Goal: Information Seeking & Learning: Learn about a topic

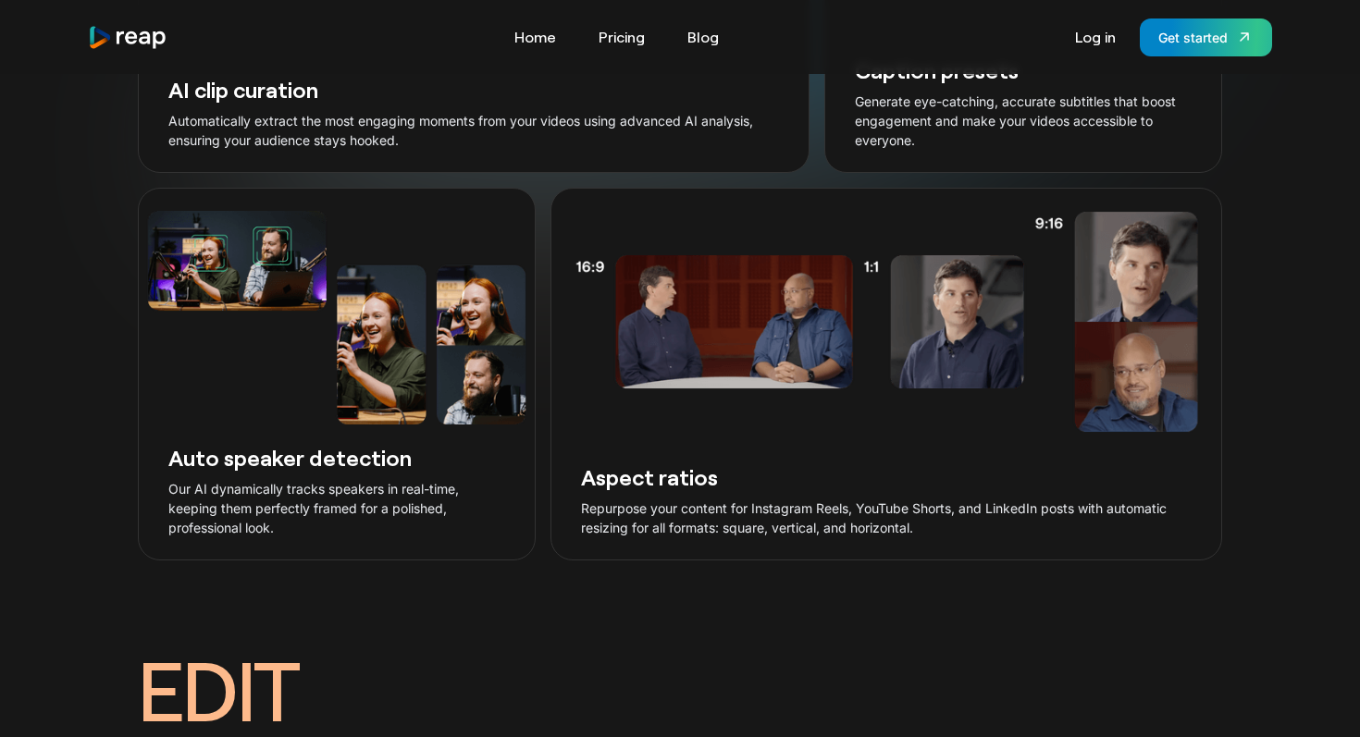
scroll to position [2293, 0]
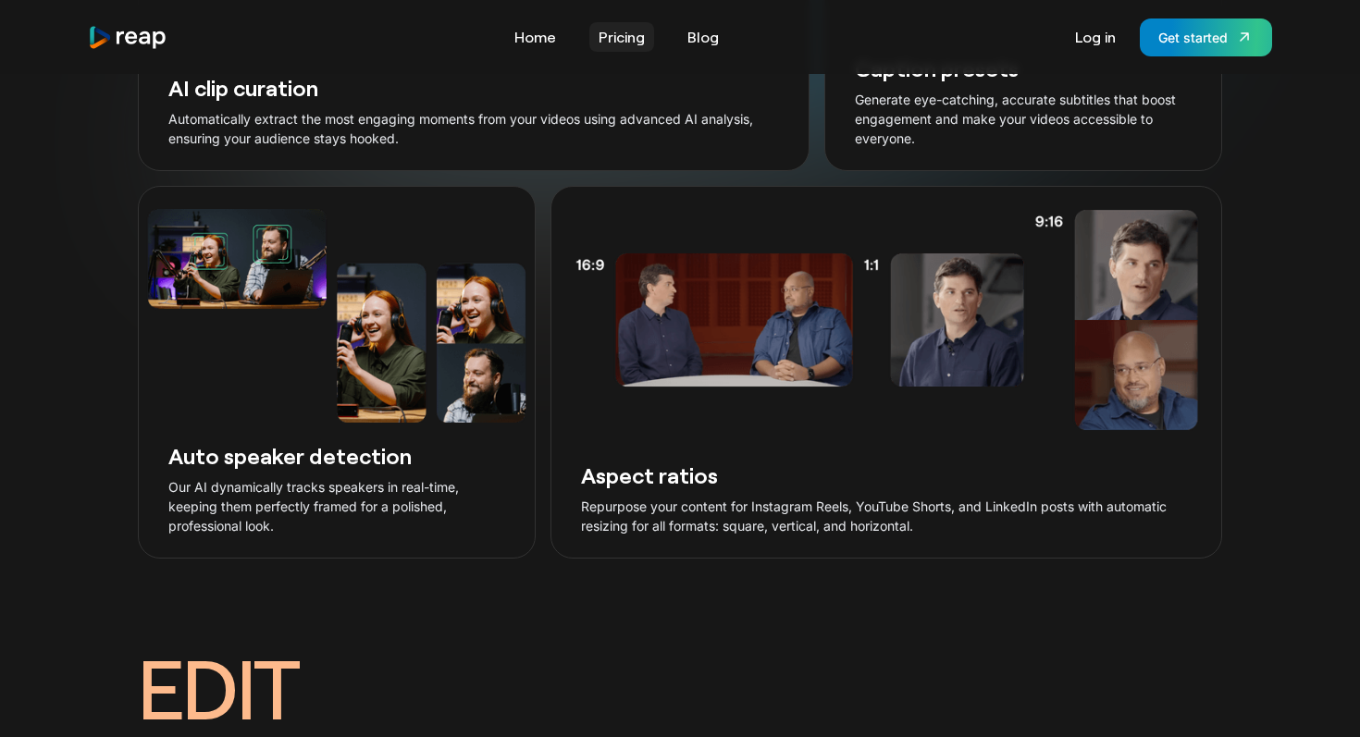
click at [619, 31] on link "Pricing" at bounding box center [621, 37] width 65 height 30
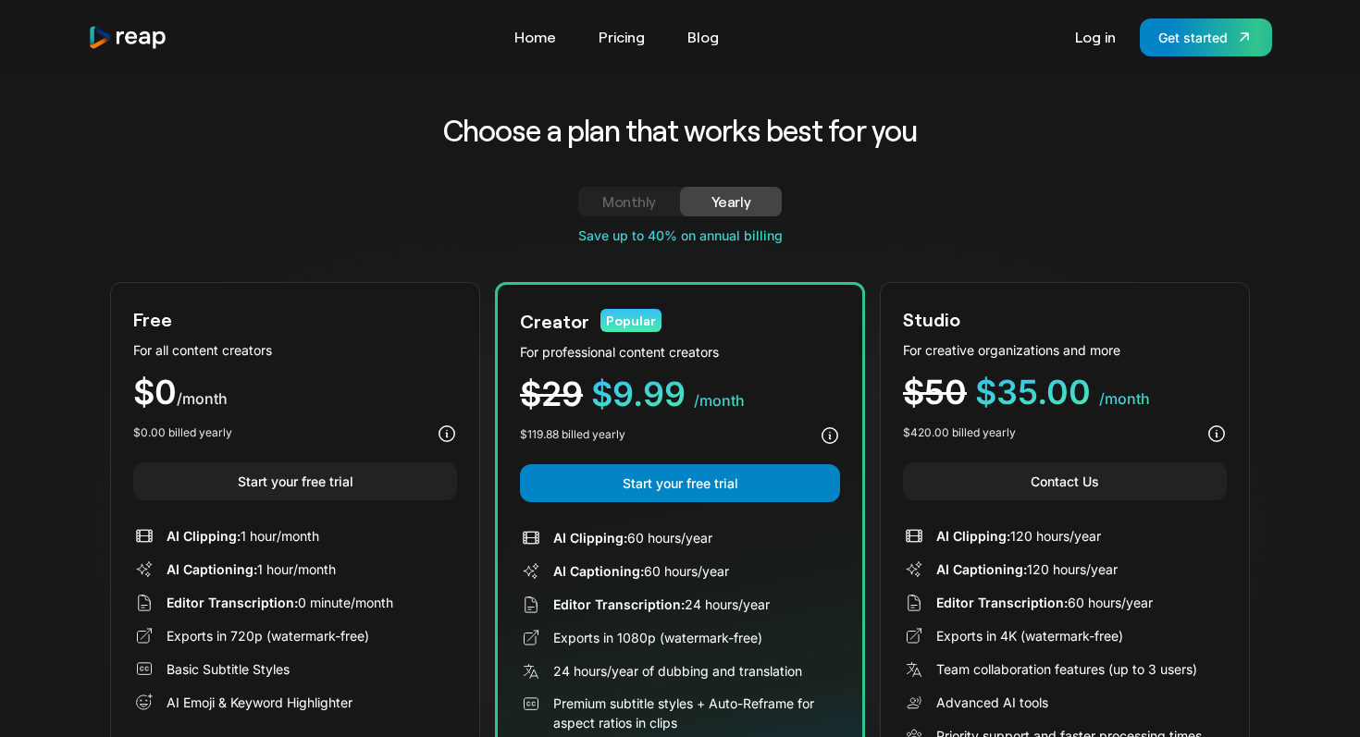
click at [624, 208] on div "Monthly" at bounding box center [628, 202] width 57 height 22
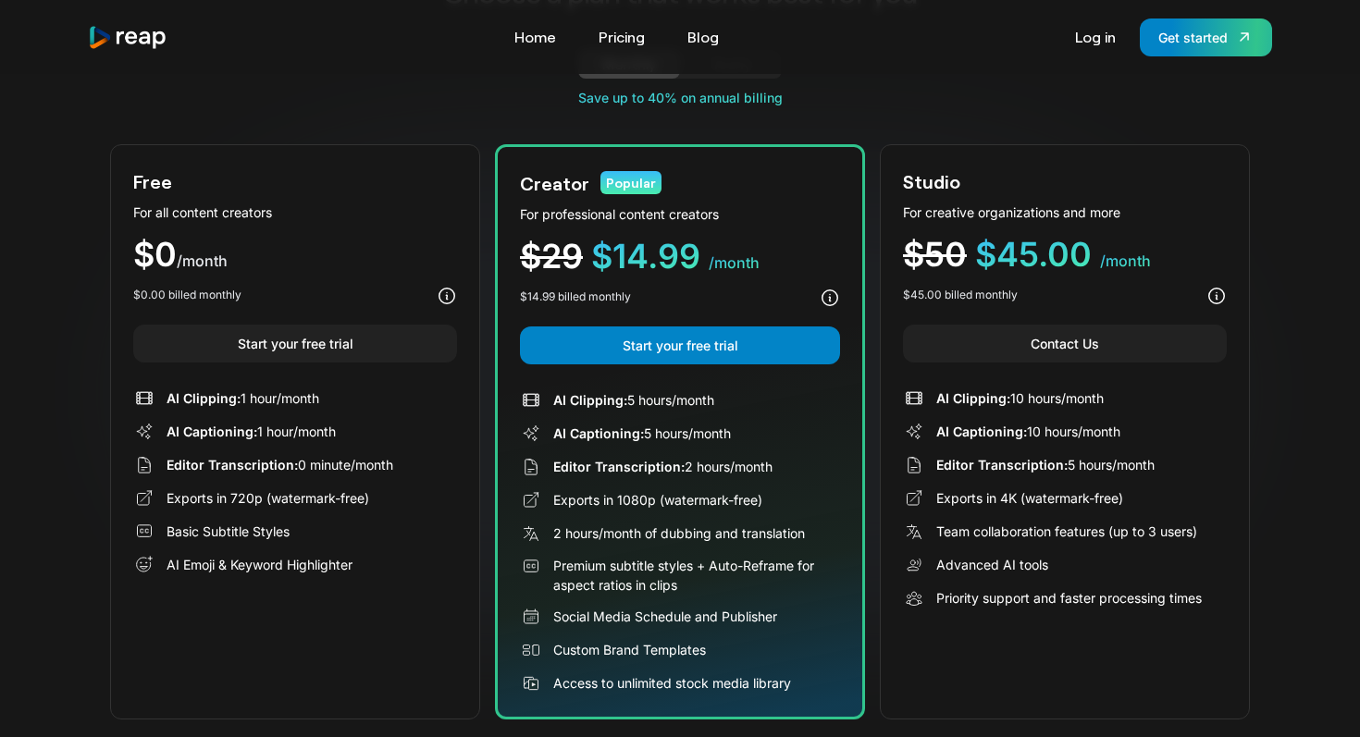
scroll to position [139, 0]
click at [137, 43] on img "home" at bounding box center [128, 37] width 80 height 25
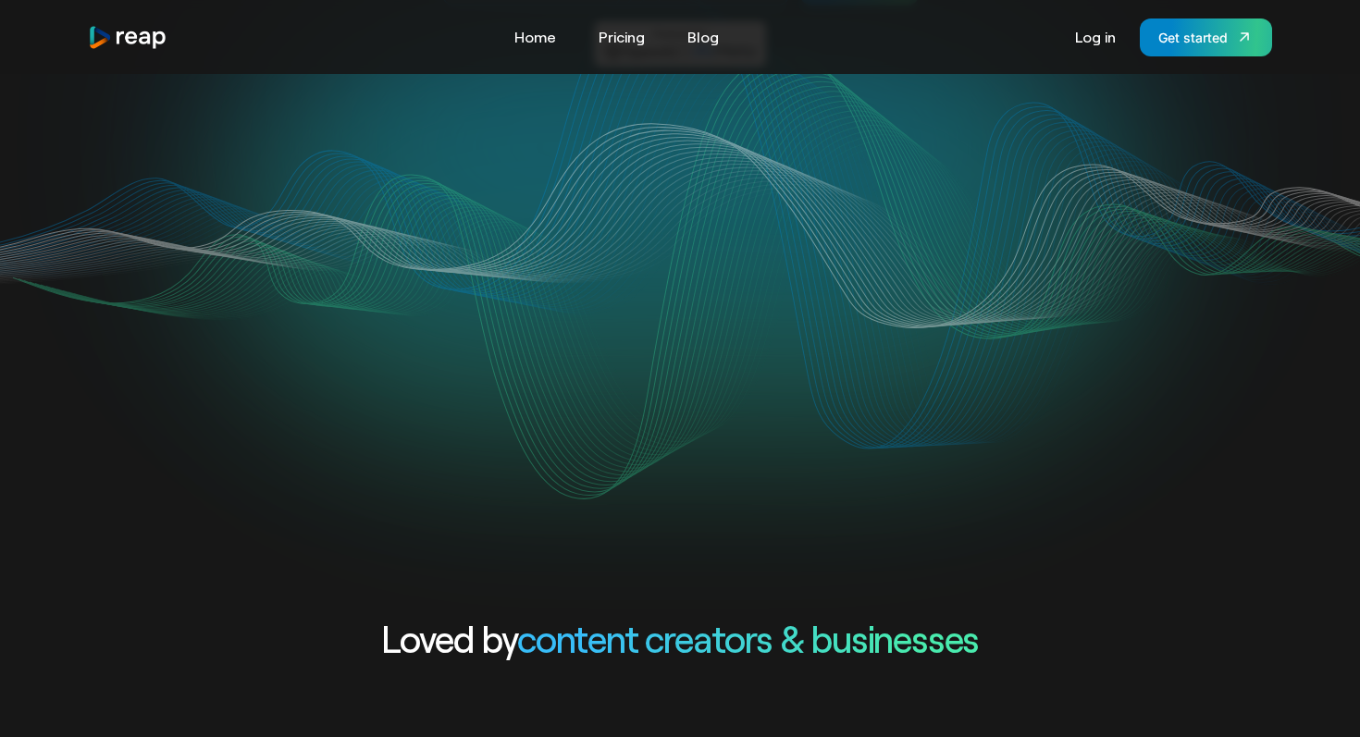
scroll to position [339, 0]
